Goal: Check status: Check status

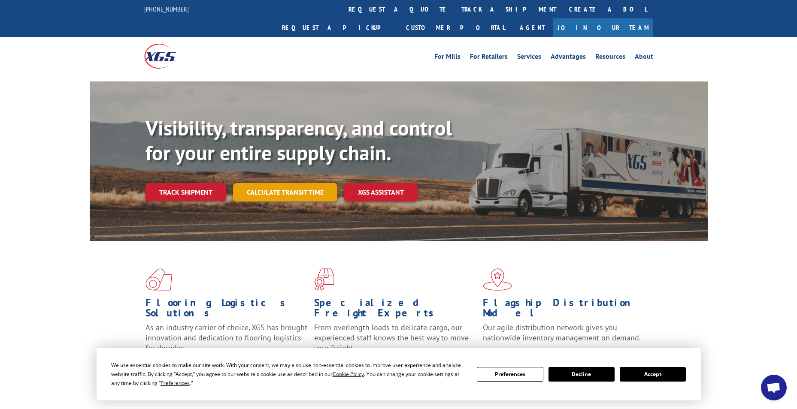
click at [292, 183] on link "Calculate transit time" at bounding box center [285, 192] width 104 height 18
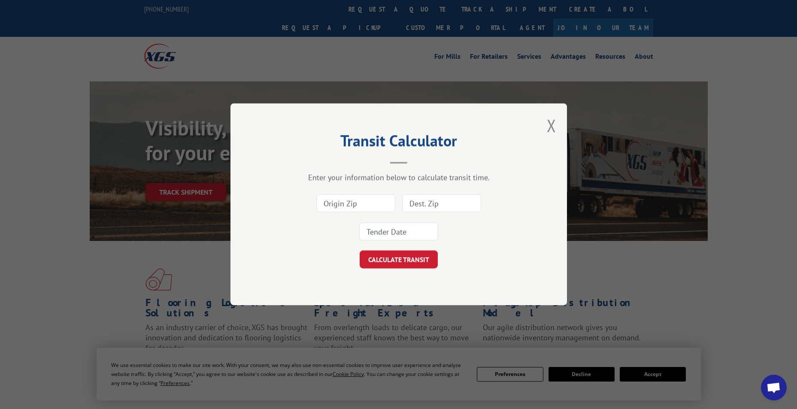
click at [351, 210] on input at bounding box center [355, 204] width 79 height 18
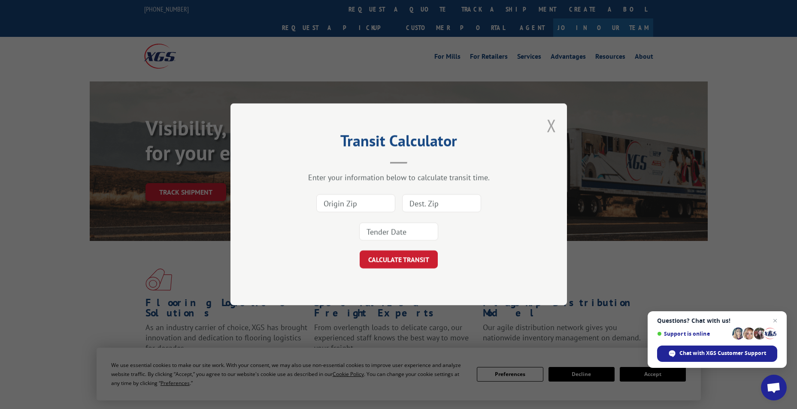
click at [554, 126] on button "Close modal" at bounding box center [551, 125] width 9 height 23
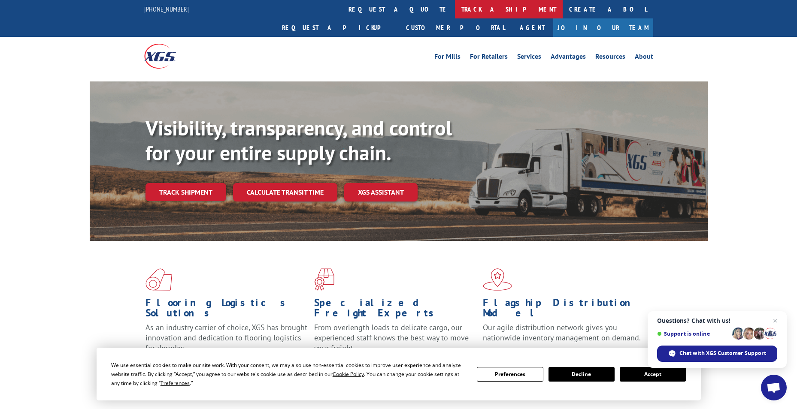
click at [455, 11] on link "track a shipment" at bounding box center [509, 9] width 108 height 18
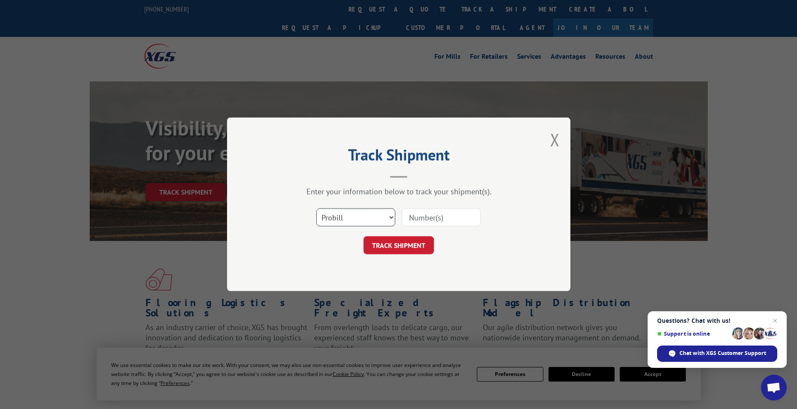
click at [349, 216] on select "Select category... Probill BOL PO" at bounding box center [355, 218] width 79 height 18
select select "bol"
click at [316, 209] on select "Select category... Probill BOL PO" at bounding box center [355, 218] width 79 height 18
paste input "7076196"
type input "7076196"
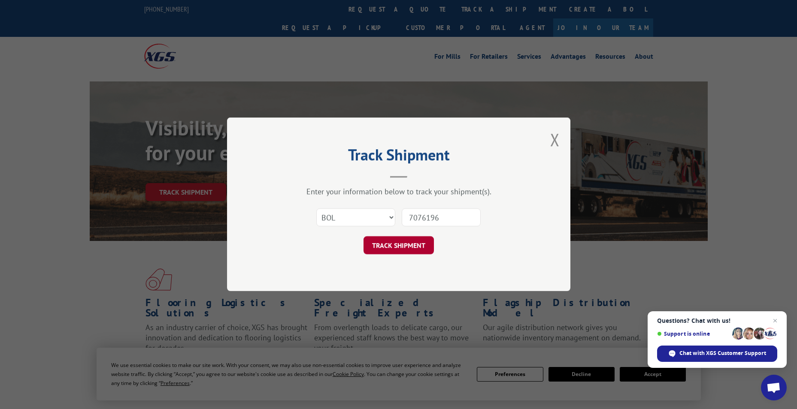
click at [408, 242] on button "TRACK SHIPMENT" at bounding box center [398, 246] width 70 height 18
